Goal: Information Seeking & Learning: Check status

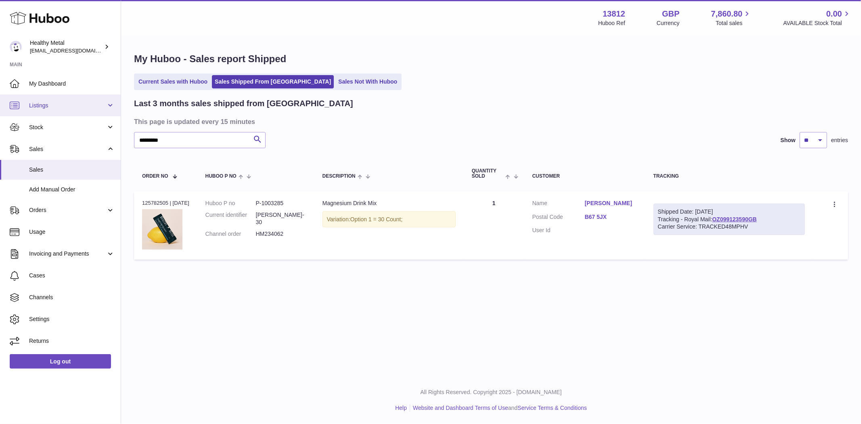
click at [36, 99] on link "Listings" at bounding box center [60, 105] width 121 height 22
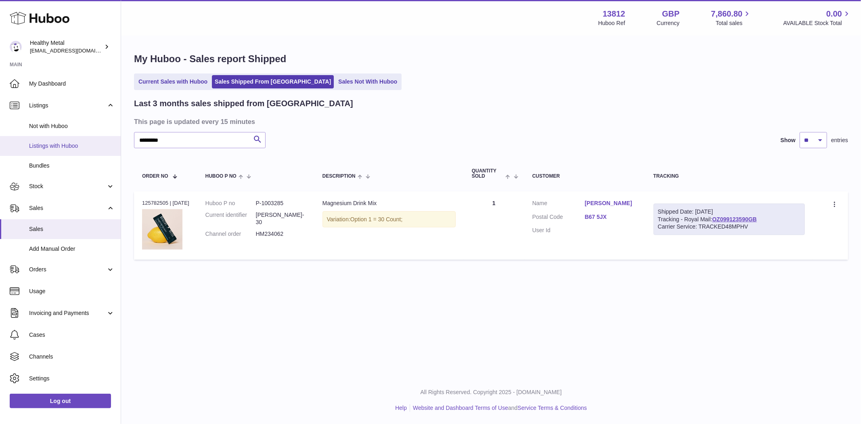
click at [65, 147] on span "Listings with Huboo" at bounding box center [72, 146] width 86 height 8
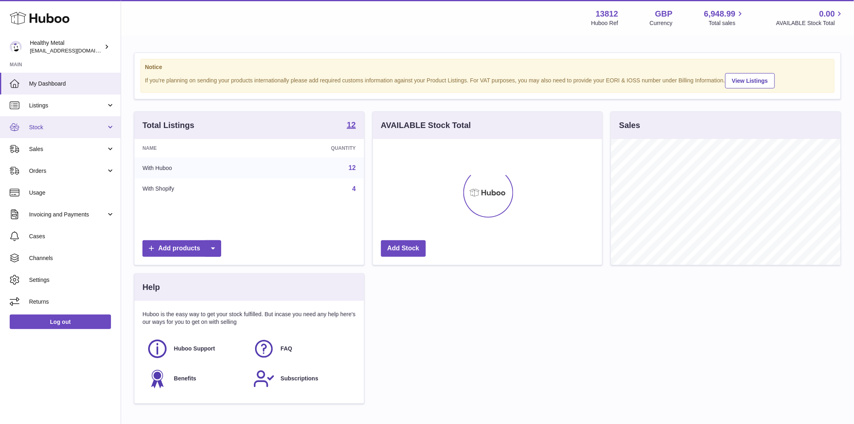
scroll to position [126, 229]
click at [49, 104] on span "Listings" at bounding box center [67, 106] width 77 height 8
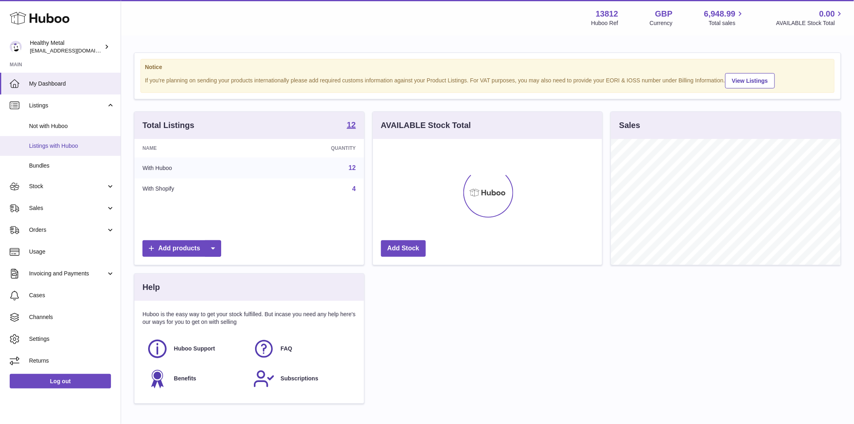
click at [52, 145] on span "Listings with Huboo" at bounding box center [72, 146] width 86 height 8
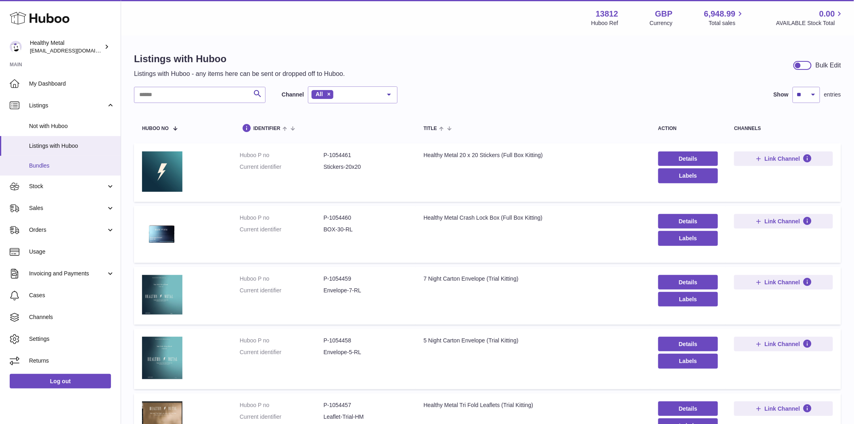
click at [45, 165] on span "Bundles" at bounding box center [72, 166] width 86 height 8
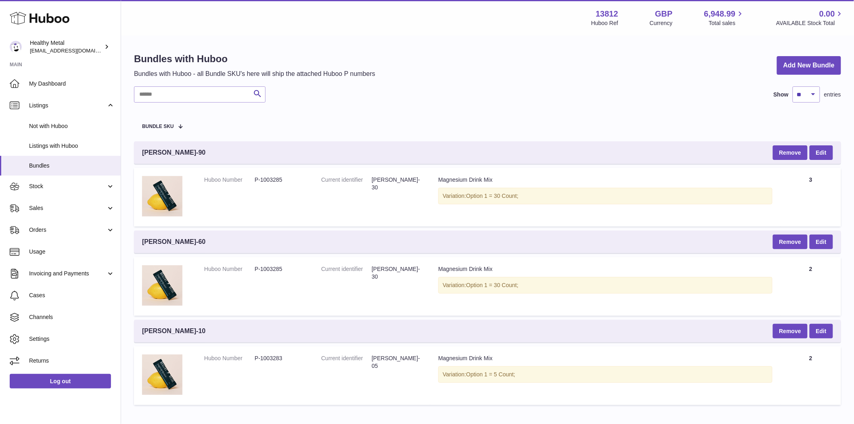
scroll to position [48, 0]
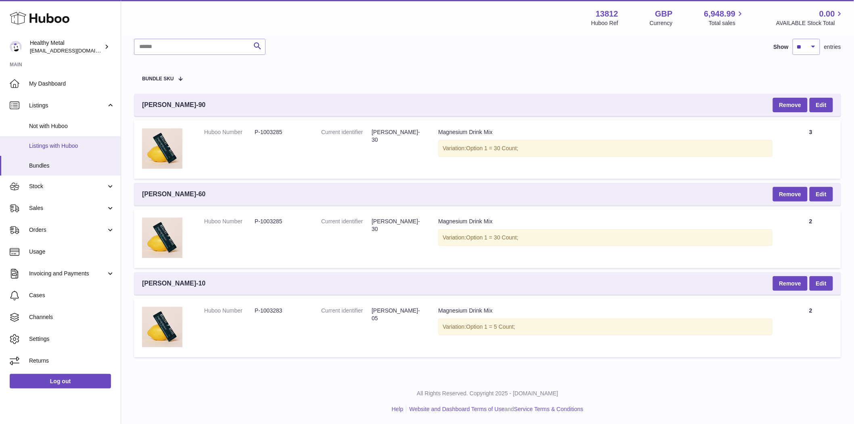
click at [54, 147] on span "Listings with Huboo" at bounding box center [72, 146] width 86 height 8
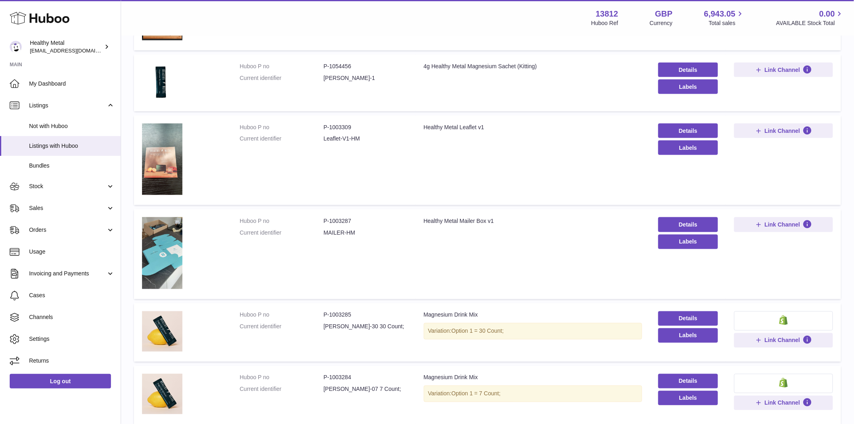
scroll to position [490, 0]
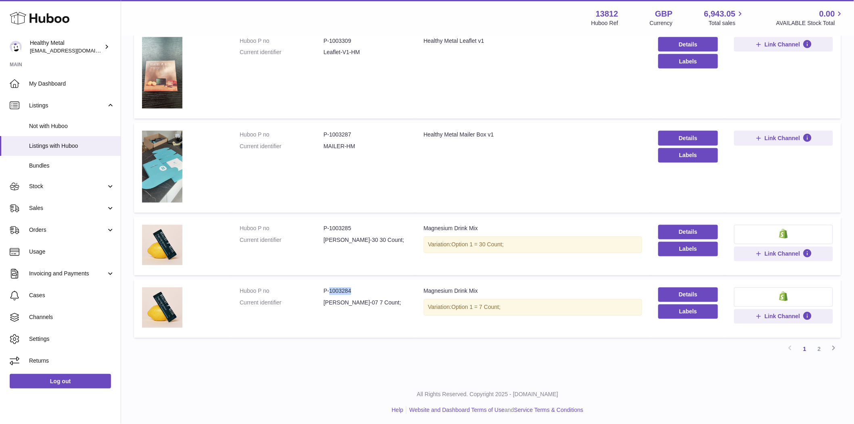
drag, startPoint x: 354, startPoint y: 293, endPoint x: 328, endPoint y: 294, distance: 26.7
click at [328, 294] on dl "Huboo P no P-1003284 Current identifier [PERSON_NAME]-07 7 Count;" at bounding box center [324, 299] width 168 height 23
copy dd "1003284"
click at [43, 212] on link "Sales" at bounding box center [60, 208] width 121 height 22
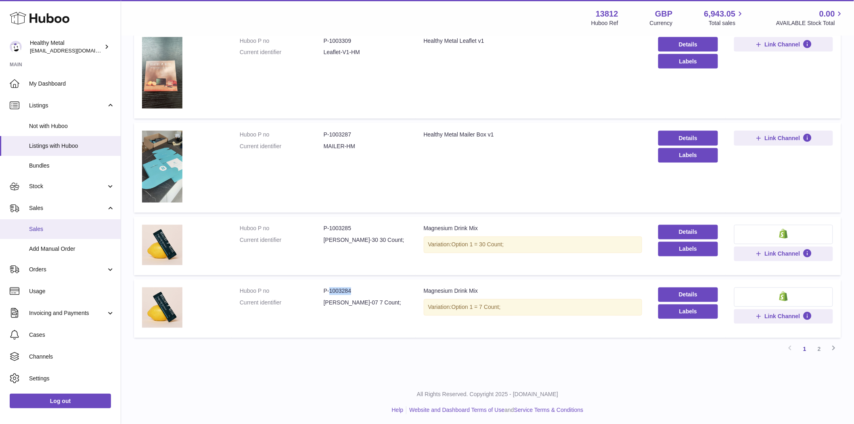
click at [43, 233] on link "Sales" at bounding box center [60, 229] width 121 height 20
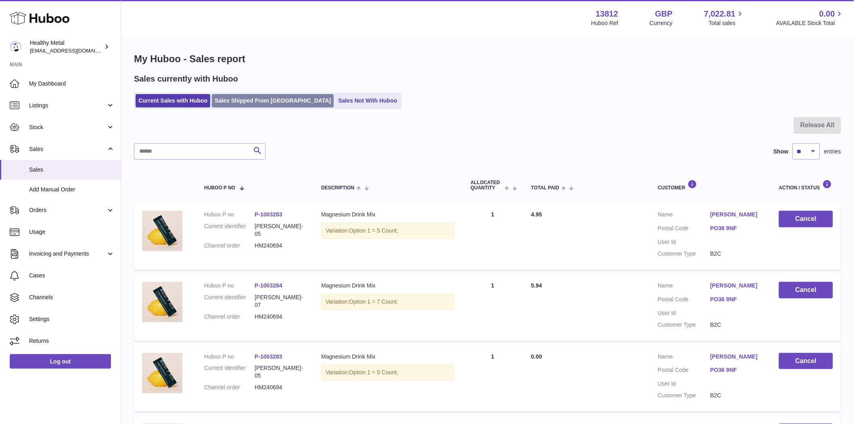
click at [240, 95] on link "Sales Shipped From Huboo" at bounding box center [273, 100] width 122 height 13
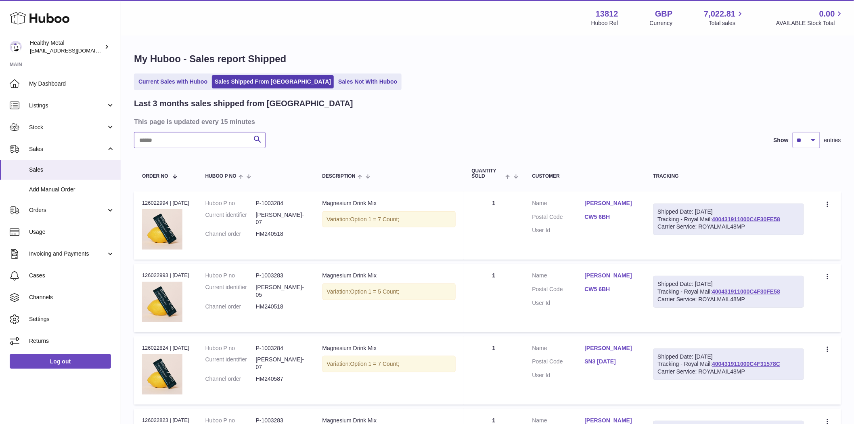
click at [175, 142] on input "text" at bounding box center [200, 140] width 132 height 16
paste input "*******"
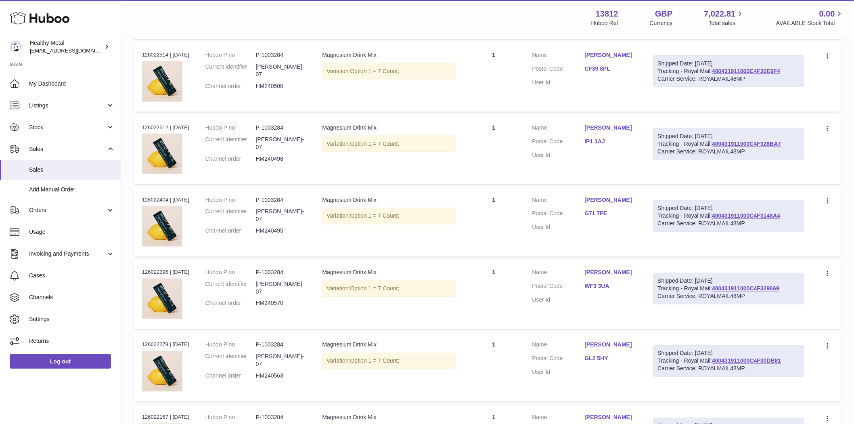
scroll to position [574, 0]
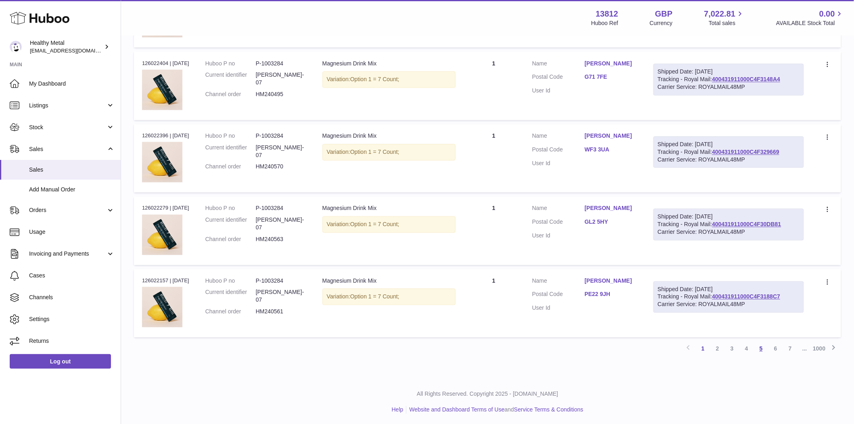
type input "*******"
click at [762, 346] on link "5" at bounding box center [761, 349] width 15 height 15
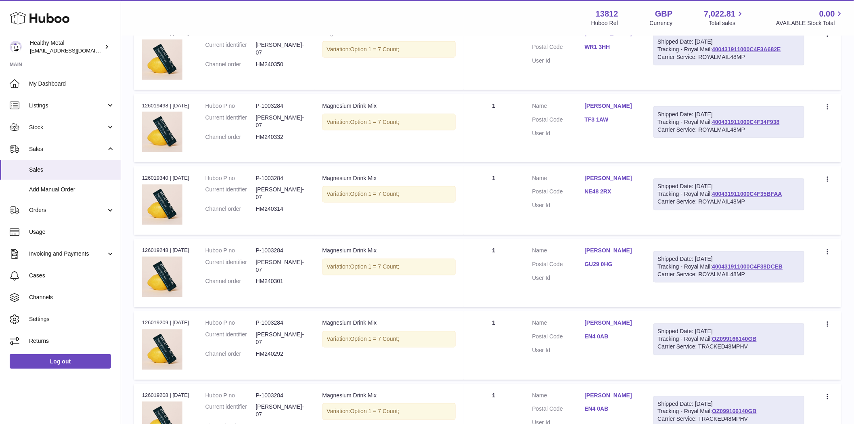
scroll to position [574, 0]
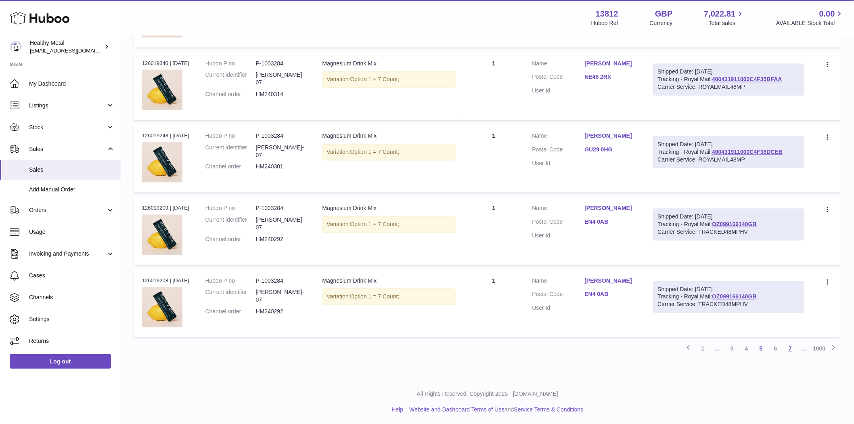
click at [795, 347] on link "7" at bounding box center [790, 349] width 15 height 15
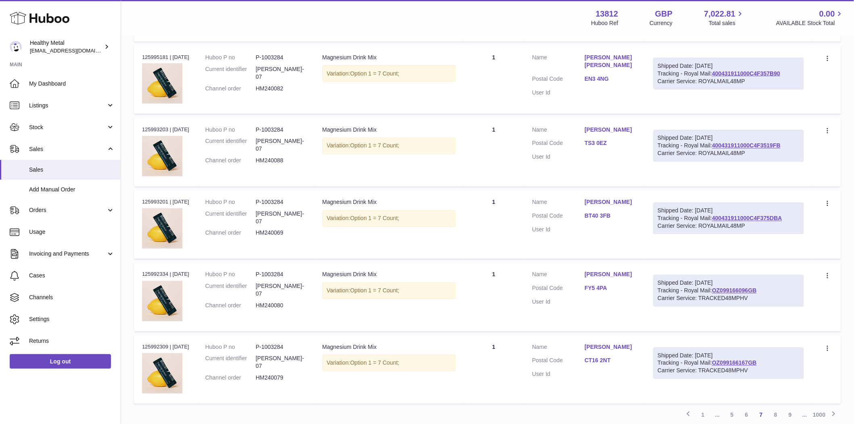
scroll to position [574, 0]
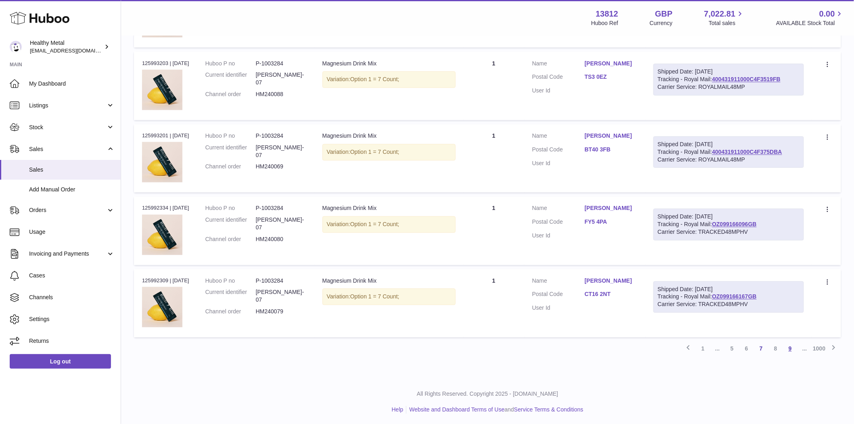
click at [791, 345] on link "9" at bounding box center [790, 349] width 15 height 15
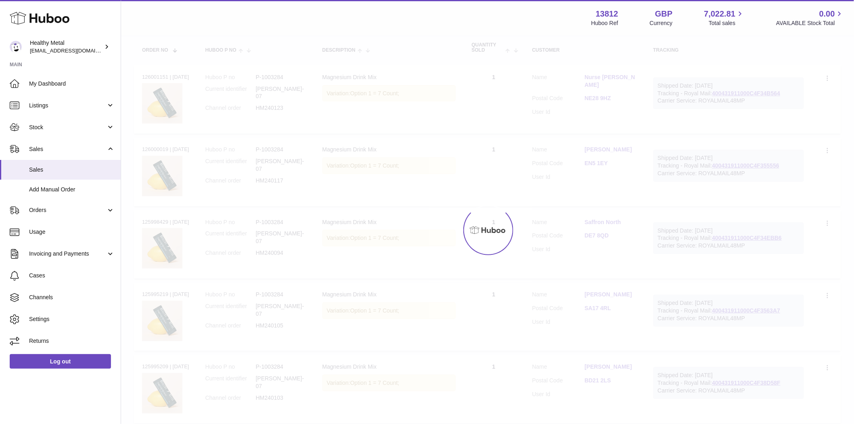
scroll to position [36, 0]
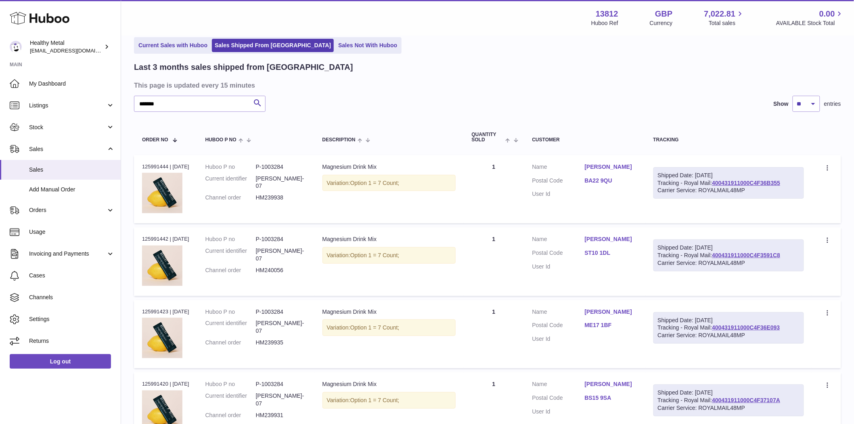
drag, startPoint x: 168, startPoint y: 166, endPoint x: 138, endPoint y: 162, distance: 30.1
click at [138, 162] on td "Order no 125991444 | [DATE]" at bounding box center [165, 189] width 63 height 68
copy div "125991444"
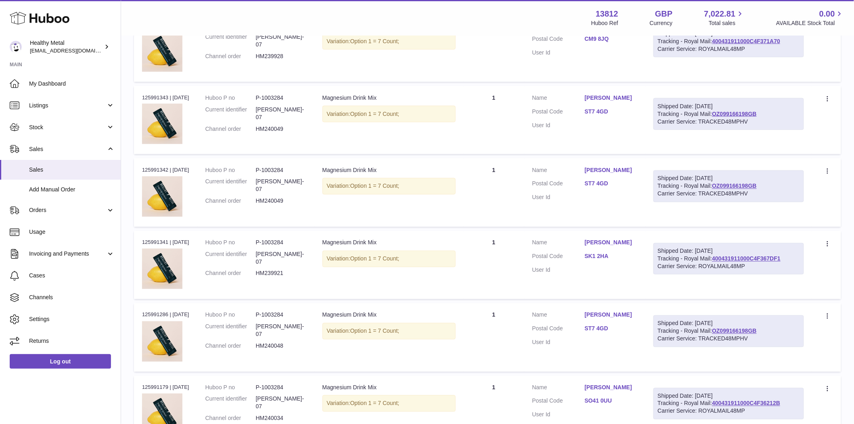
scroll to position [574, 0]
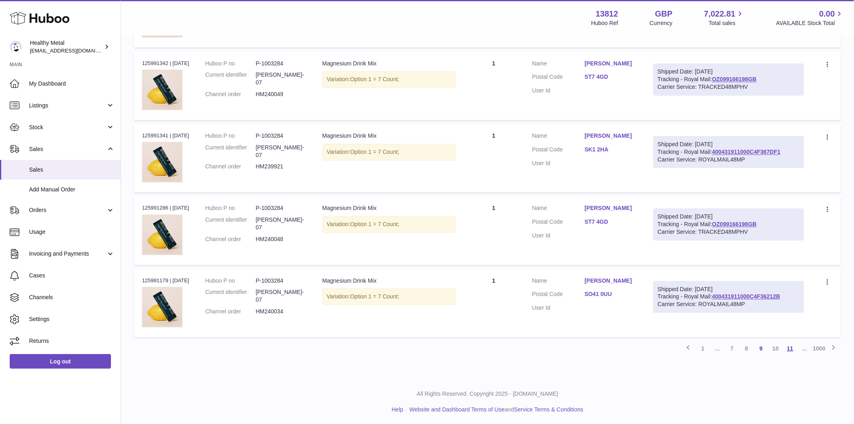
click at [793, 349] on link "11" at bounding box center [790, 349] width 15 height 15
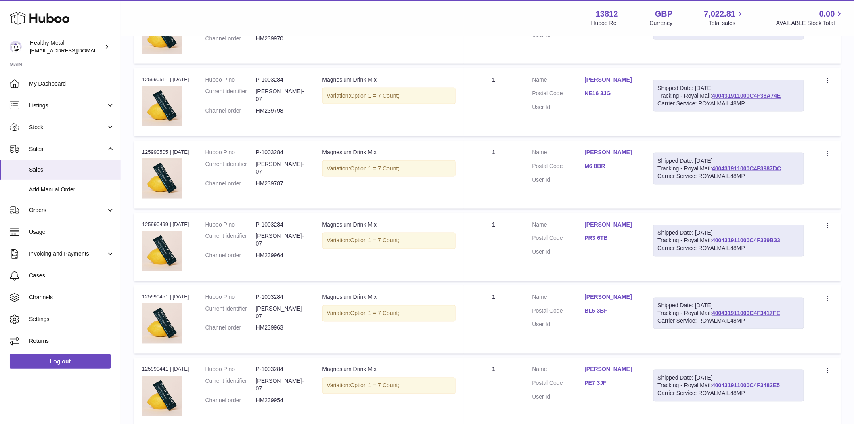
scroll to position [574, 0]
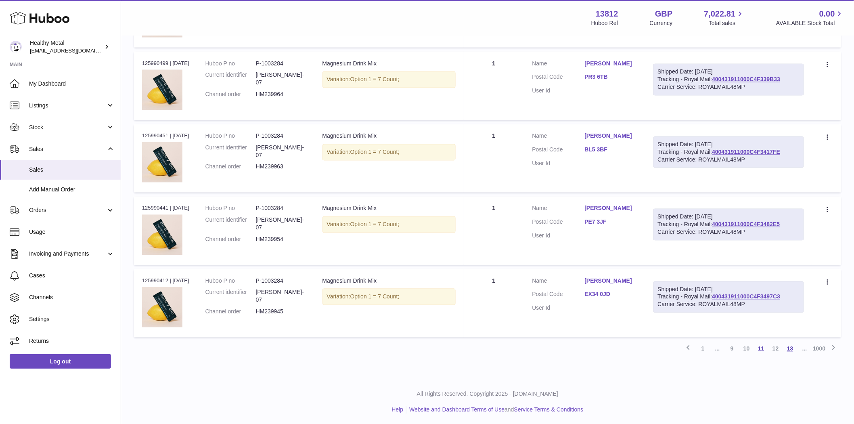
click at [791, 348] on link "13" at bounding box center [790, 349] width 15 height 15
click at [791, 349] on link "15" at bounding box center [790, 349] width 15 height 15
click at [789, 349] on link "17" at bounding box center [790, 349] width 15 height 15
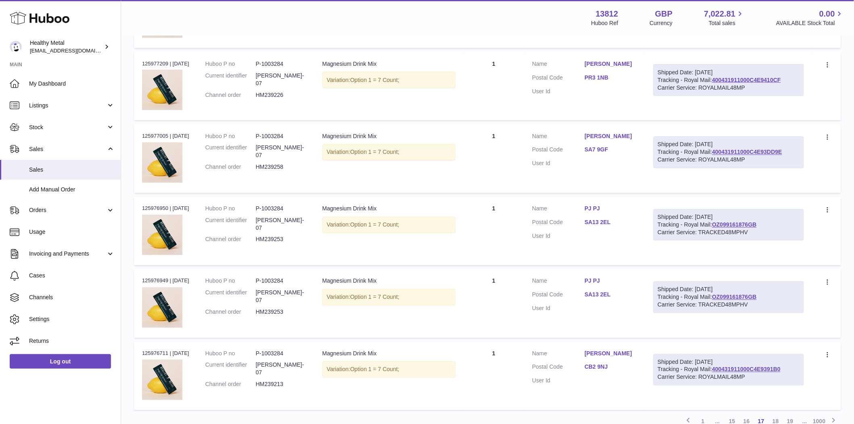
scroll to position [574, 0]
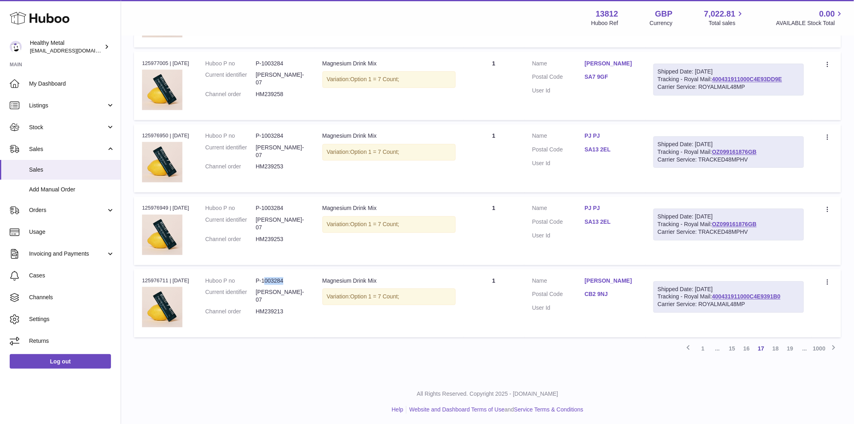
drag, startPoint x: 288, startPoint y: 281, endPoint x: 201, endPoint y: 277, distance: 87.7
click at [266, 283] on dd "P-1003284" at bounding box center [281, 281] width 50 height 8
drag, startPoint x: 165, startPoint y: 277, endPoint x: 139, endPoint y: 278, distance: 25.5
click at [139, 278] on td "Order no 125976711 | [DATE]" at bounding box center [165, 303] width 63 height 68
copy div "125976711"
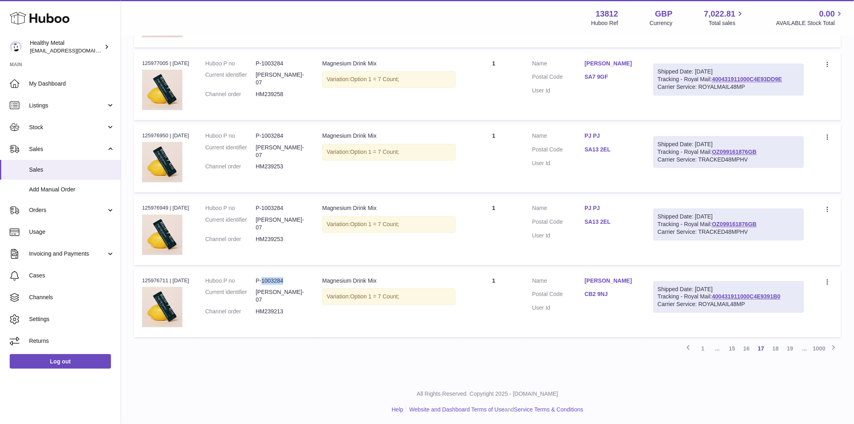
click at [154, 281] on div "Order no 125976711 | [DATE]" at bounding box center [165, 280] width 47 height 7
drag, startPoint x: 166, startPoint y: 278, endPoint x: 139, endPoint y: 280, distance: 27.2
click at [139, 280] on td "Order no 125976711 | [DATE]" at bounding box center [165, 303] width 63 height 68
copy div "125976711"
click at [792, 347] on link "19" at bounding box center [790, 349] width 15 height 15
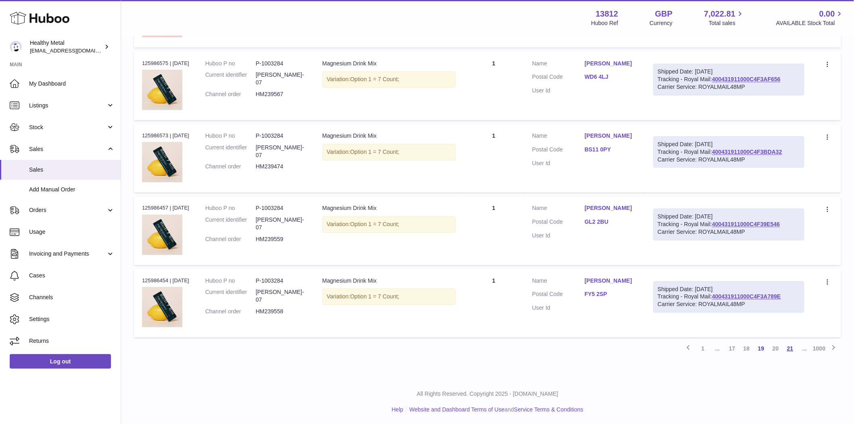
click at [796, 350] on link "21" at bounding box center [790, 349] width 15 height 15
click at [793, 351] on link "23" at bounding box center [790, 349] width 15 height 15
click at [793, 353] on link "25" at bounding box center [790, 349] width 15 height 15
click at [791, 353] on link "27" at bounding box center [790, 349] width 15 height 15
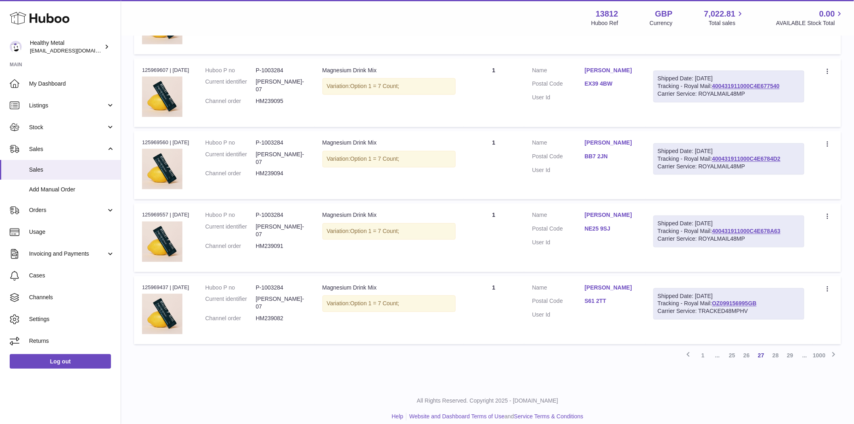
scroll to position [574, 0]
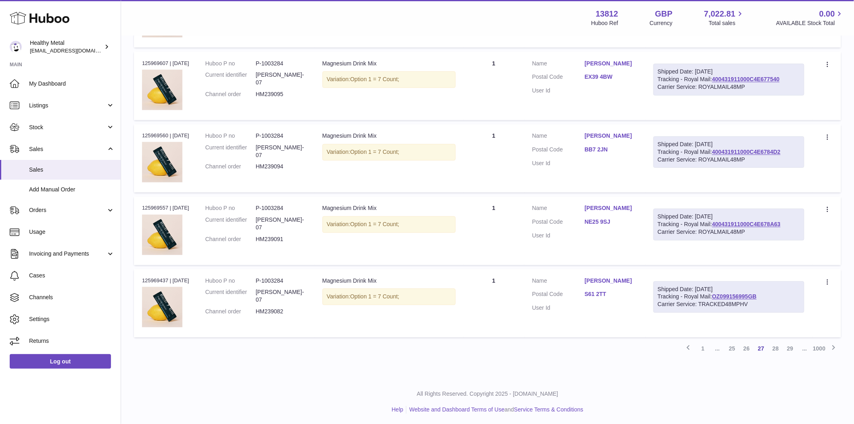
click at [790, 352] on link "29" at bounding box center [790, 349] width 15 height 15
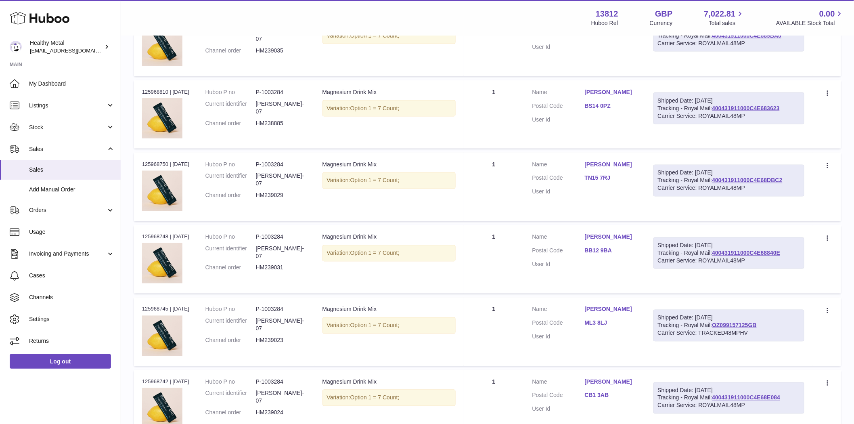
scroll to position [574, 0]
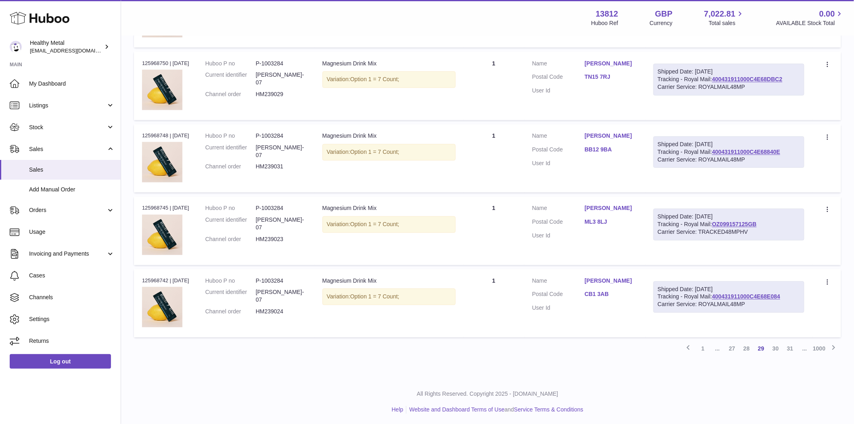
drag, startPoint x: 170, startPoint y: 279, endPoint x: 141, endPoint y: 279, distance: 28.3
click at [141, 279] on td "Order no 125968742 | [DATE]" at bounding box center [165, 303] width 63 height 68
copy div "125968742"
click at [166, 275] on td "Order no 125968742 | [DATE]" at bounding box center [165, 303] width 63 height 68
click at [162, 277] on div "Order no 125968742 | [DATE]" at bounding box center [165, 280] width 47 height 7
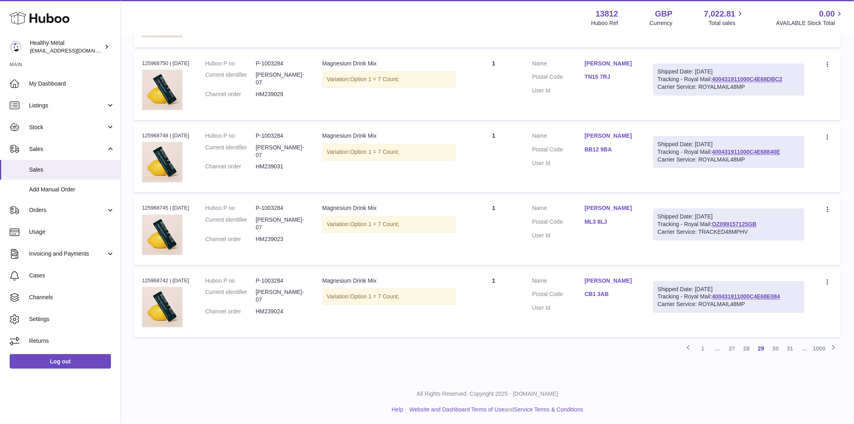
click at [162, 277] on div "Order no 125968742 | [DATE]" at bounding box center [165, 280] width 47 height 7
copy div "125968742"
